Goal: Information Seeking & Learning: Understand process/instructions

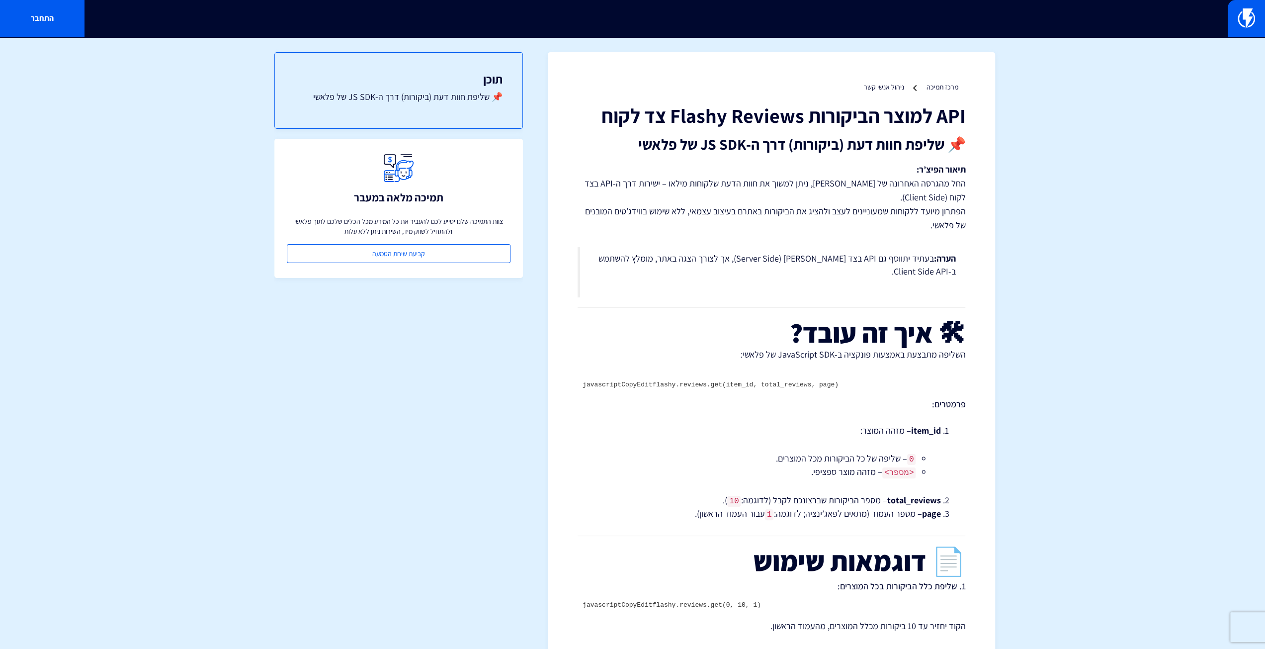
drag, startPoint x: 760, startPoint y: 348, endPoint x: 735, endPoint y: 326, distance: 32.7
click at [1257, 27] on link at bounding box center [1245, 18] width 37 height 37
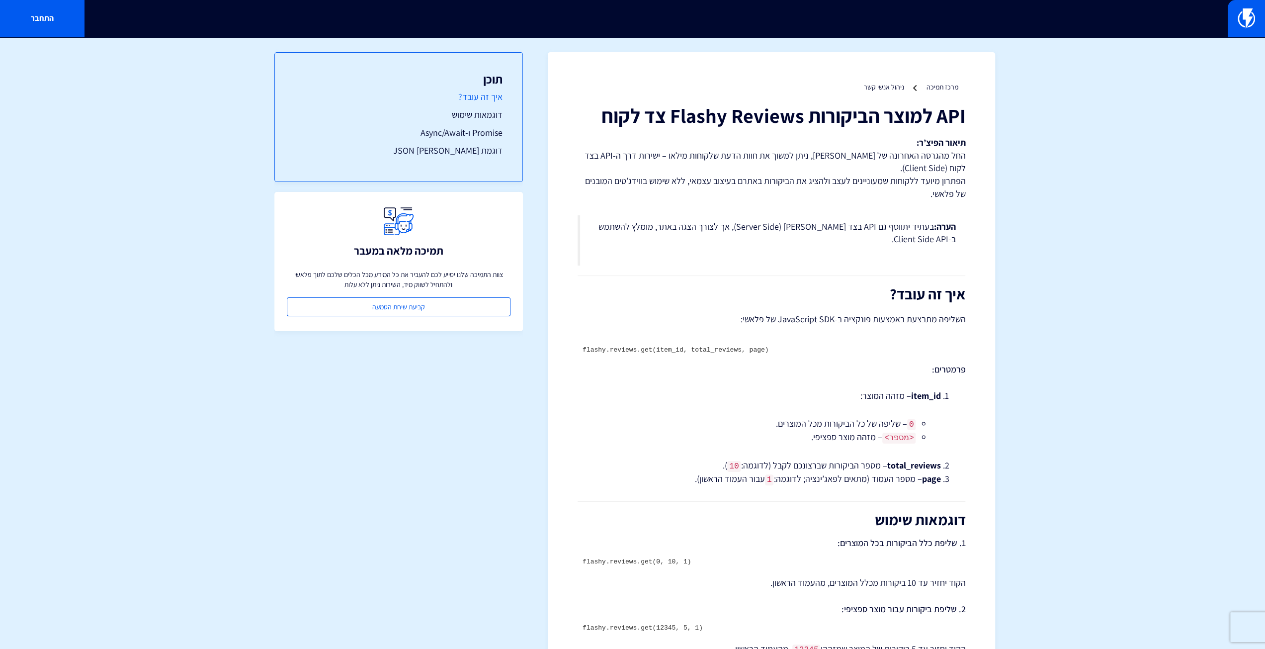
click at [490, 102] on link "איך זה עובד?" at bounding box center [399, 96] width 208 height 13
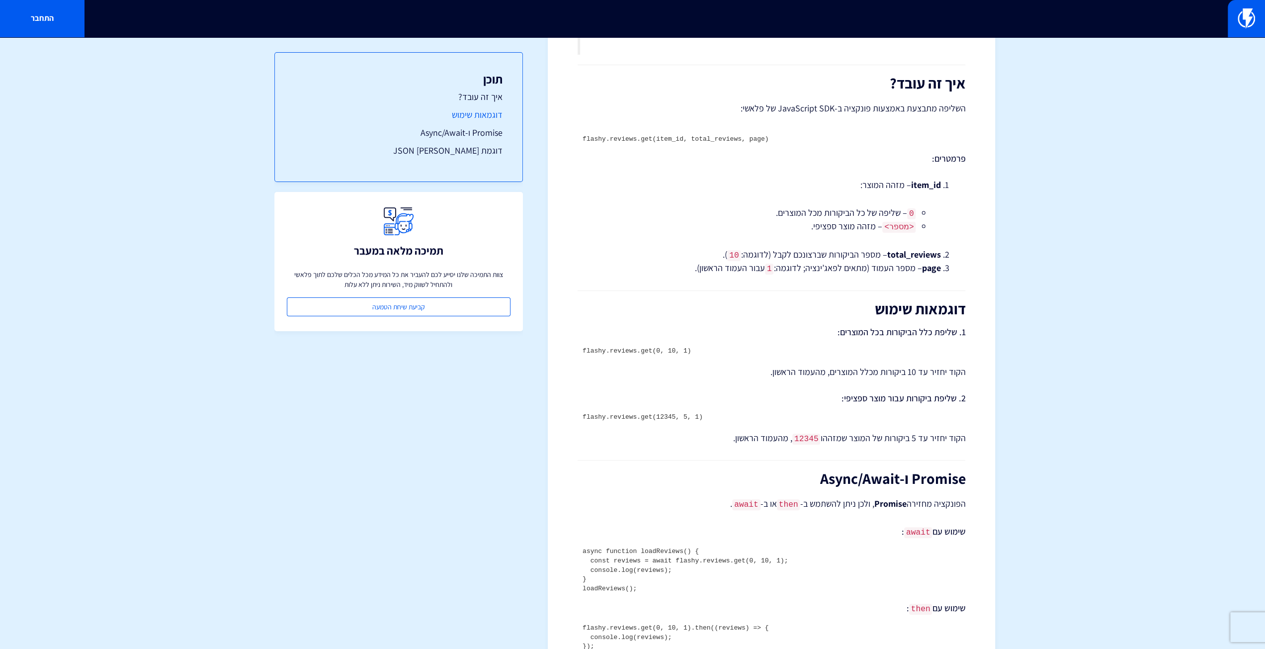
click at [485, 116] on link "דוגמאות שימוש" at bounding box center [399, 114] width 208 height 13
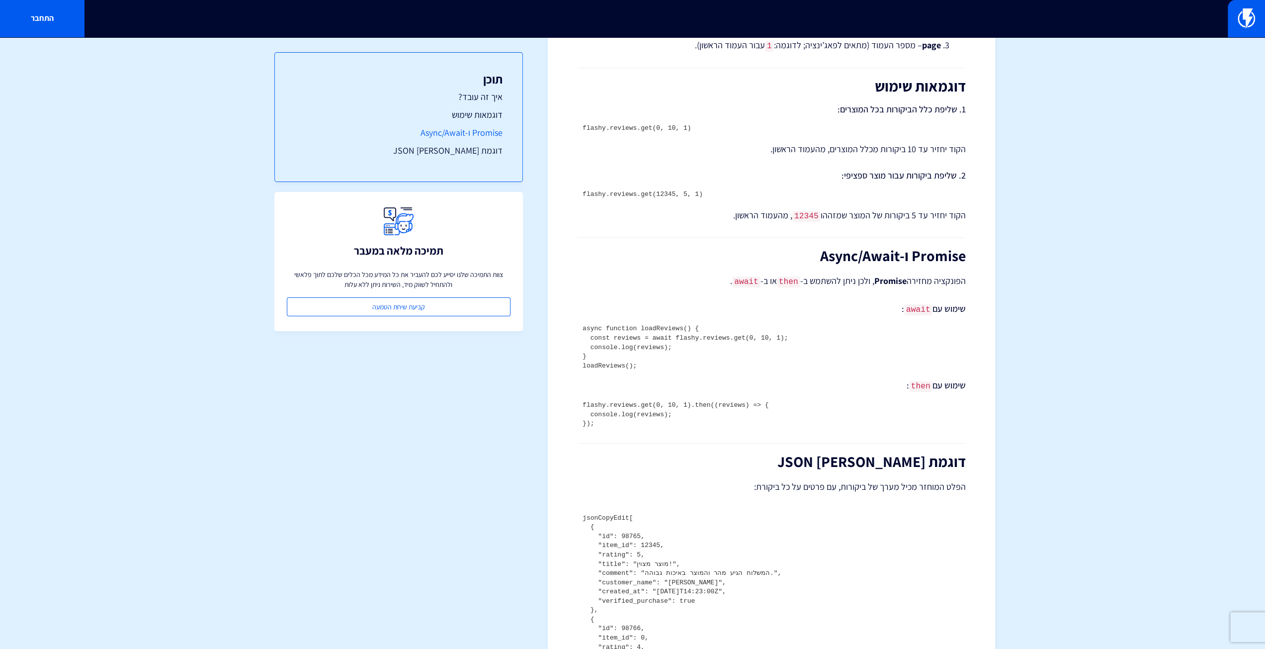
click at [481, 129] on link "Promise ו-Async/Await" at bounding box center [399, 132] width 208 height 13
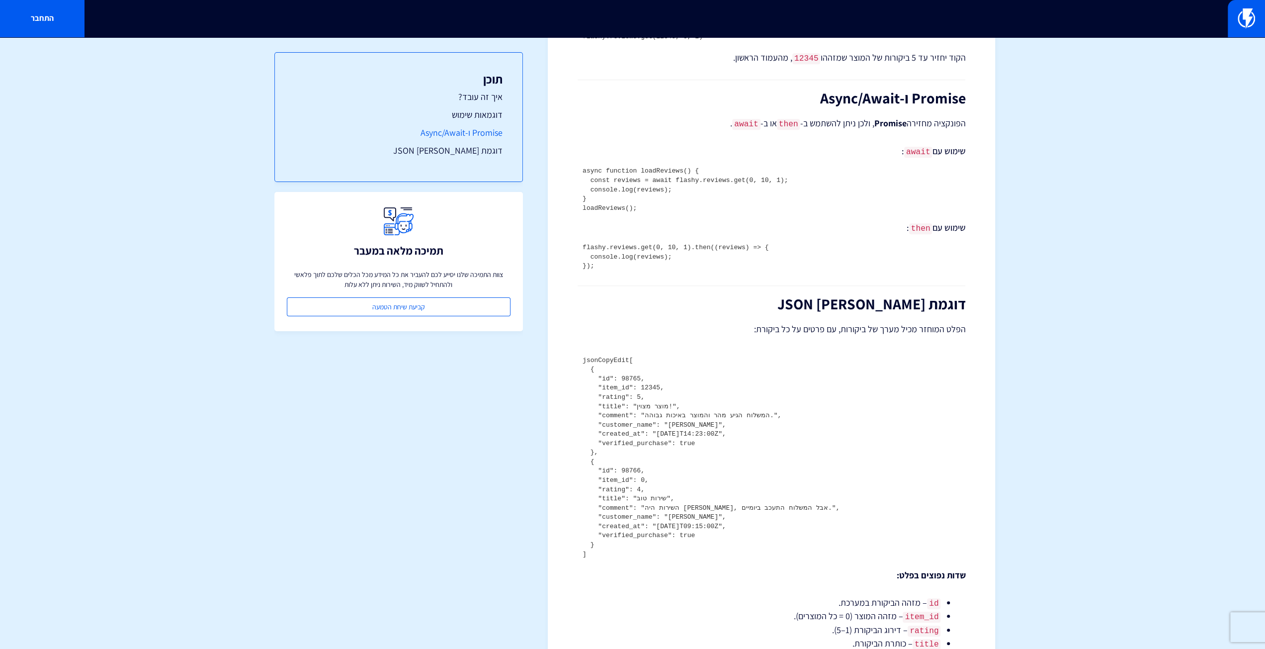
scroll to position [602, 0]
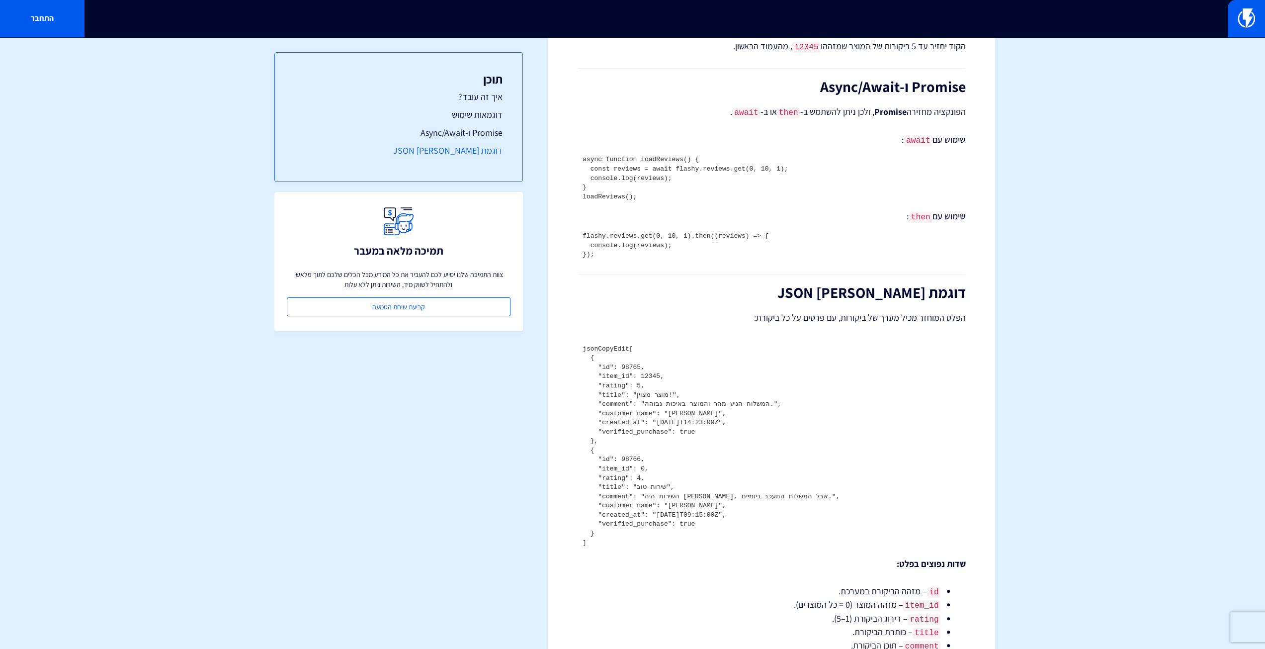
click at [476, 154] on link "דוגמת פלט JSON" at bounding box center [399, 150] width 208 height 13
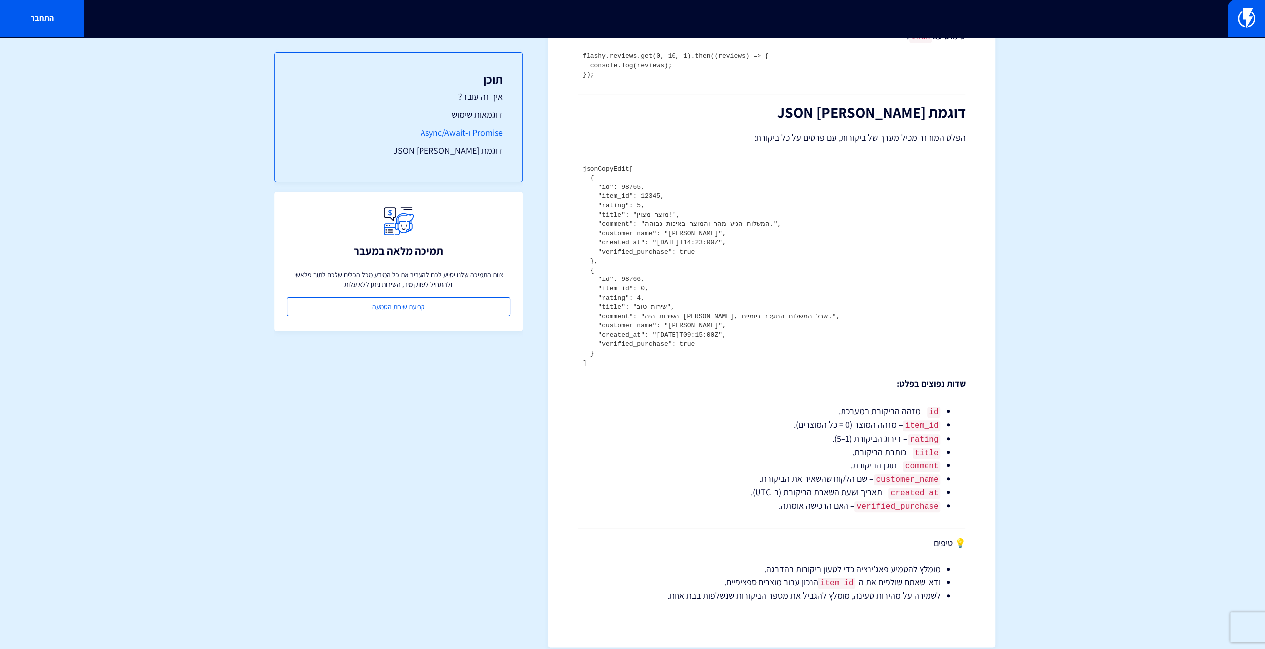
click at [479, 135] on link "Promise ו-Async/Await" at bounding box center [399, 132] width 208 height 13
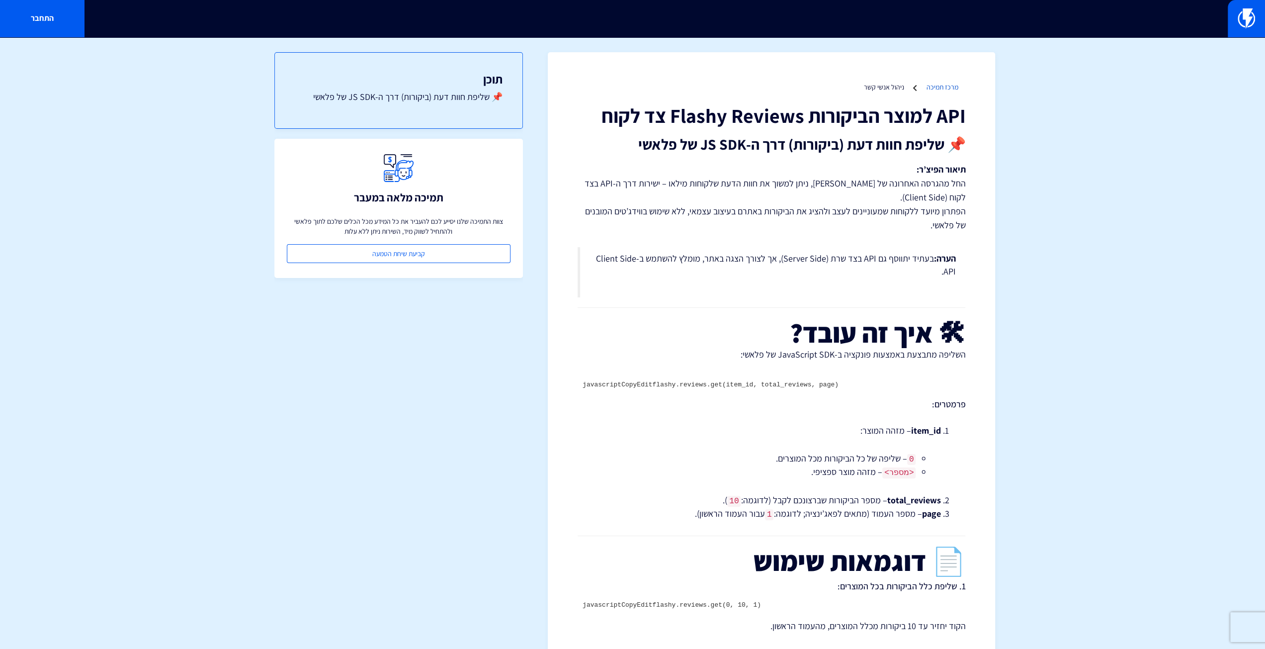
click at [939, 86] on link "מרכז תמיכה" at bounding box center [942, 86] width 32 height 9
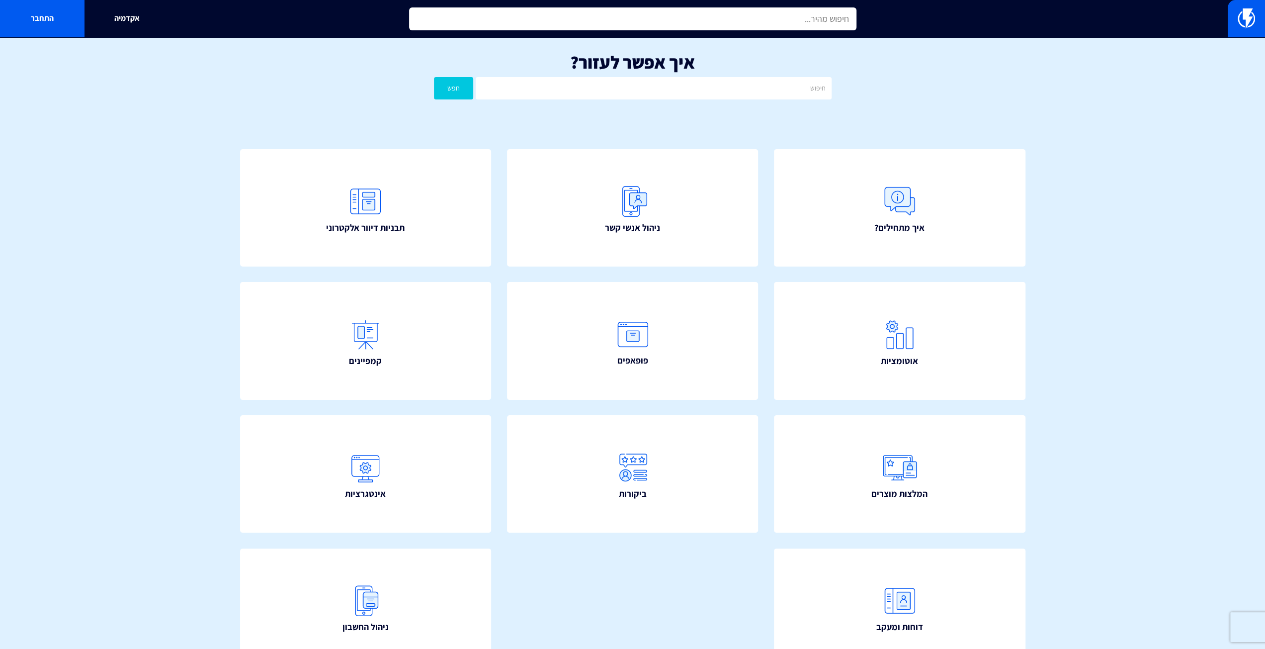
click at [645, 19] on input "text" at bounding box center [632, 18] width 447 height 23
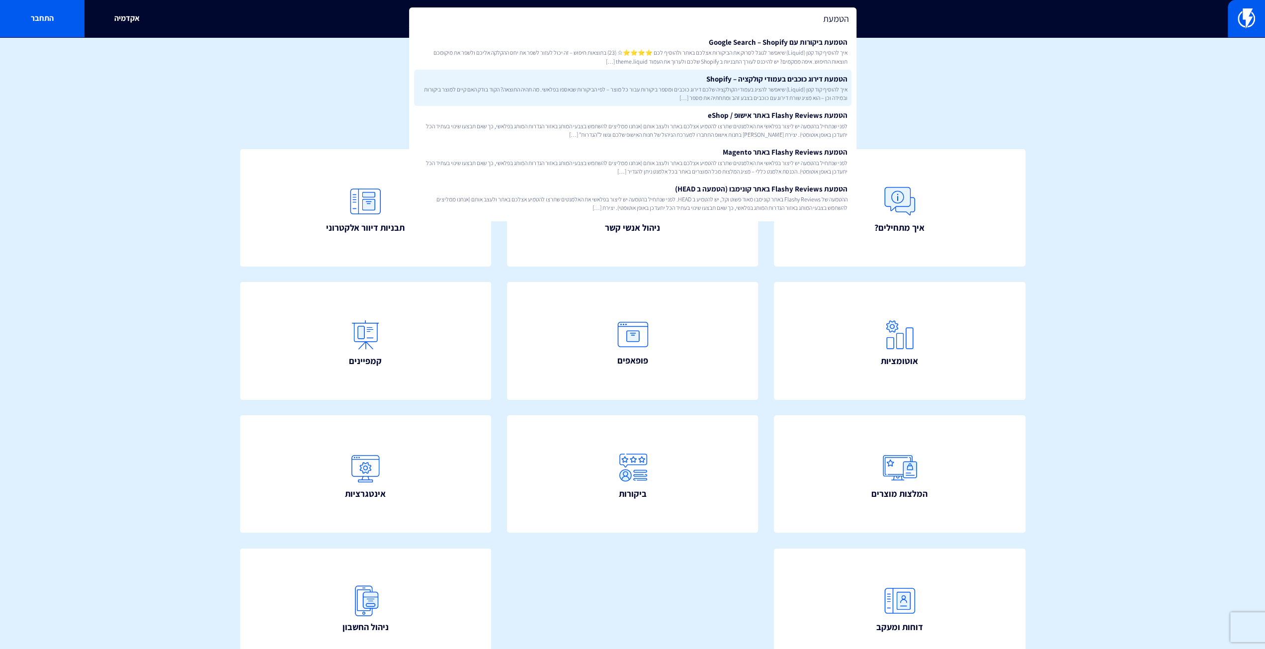
type input "הטמעת"
click at [646, 84] on link "הטמעת דירוג כוכבים בעמודי קולקציה – Shopify איך להוסיף קוד קטן (Liquid) שיאפשר …" at bounding box center [632, 88] width 437 height 37
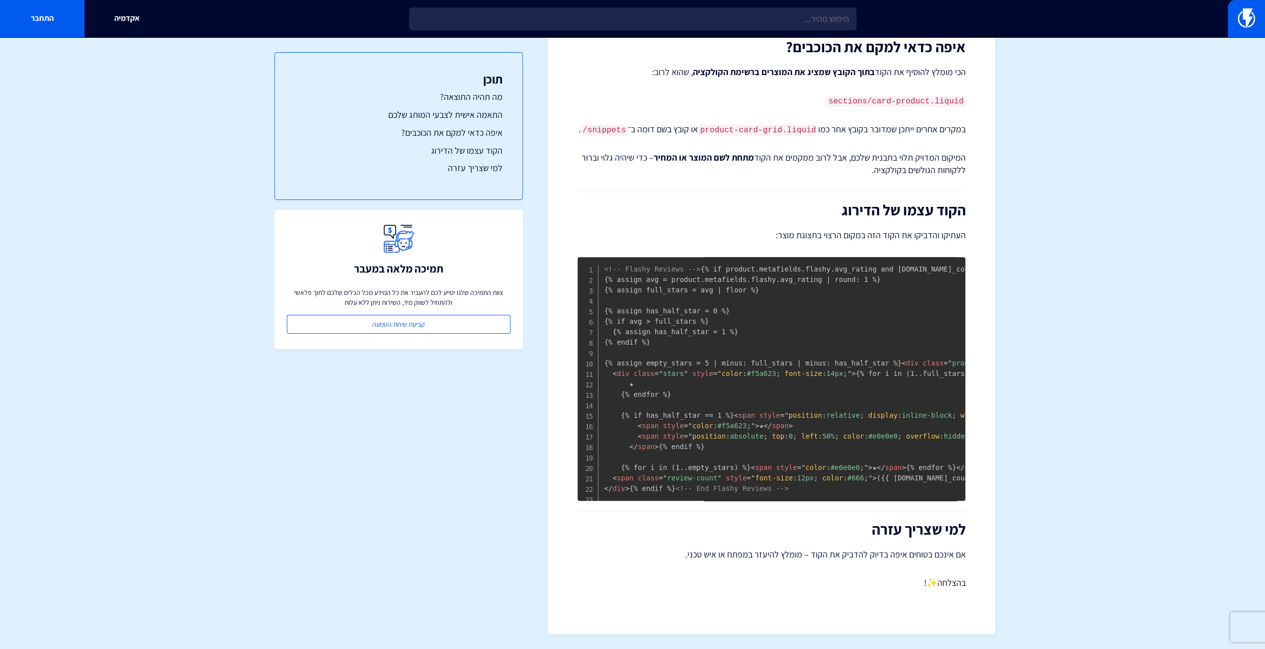
scroll to position [406, 0]
